Goal: Task Accomplishment & Management: Manage account settings

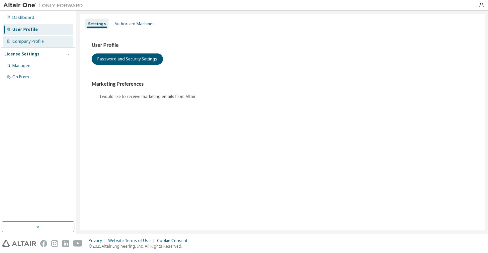
click at [58, 40] on div "Company Profile" at bounding box center [38, 41] width 71 height 11
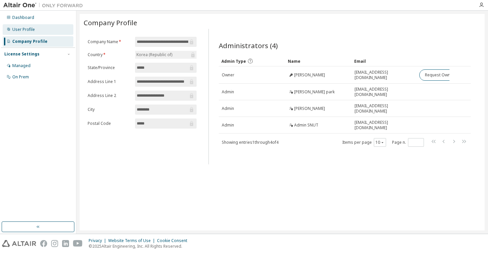
click at [57, 35] on div "User Profile" at bounding box center [38, 29] width 71 height 11
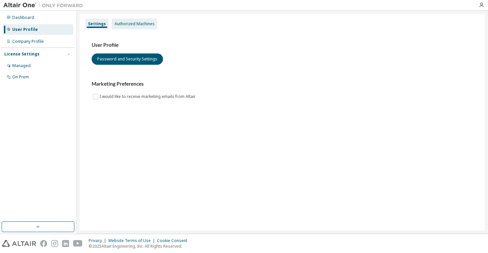
click at [124, 29] on div "Authorized Machines" at bounding box center [134, 24] width 45 height 11
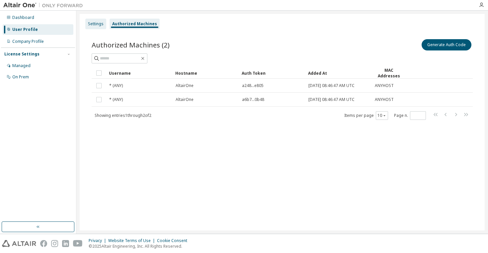
click at [101, 25] on div "Settings" at bounding box center [96, 23] width 16 height 5
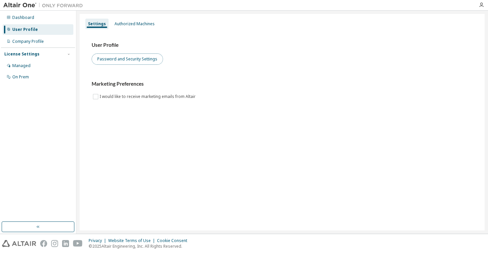
click at [116, 58] on button "Password and Security Settings" at bounding box center [127, 58] width 71 height 11
